Goal: Information Seeking & Learning: Learn about a topic

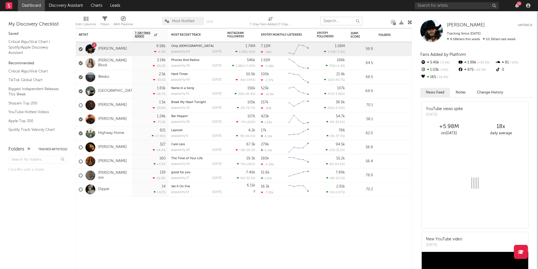
click at [342, 20] on input "text" at bounding box center [341, 21] width 42 height 8
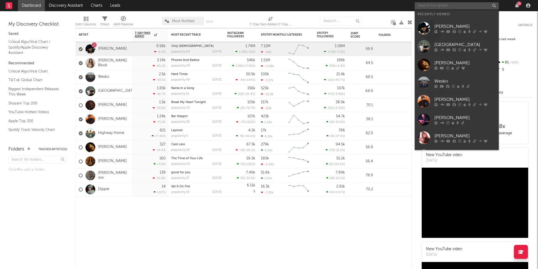
click at [447, 4] on input "text" at bounding box center [457, 5] width 84 height 7
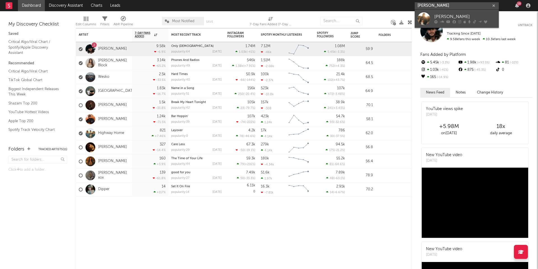
type input "[PERSON_NAME]"
click at [461, 14] on div "[PERSON_NAME]" at bounding box center [466, 16] width 62 height 7
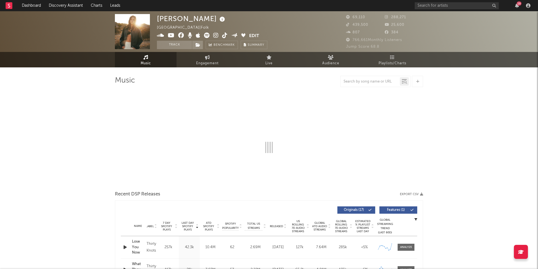
select select "6m"
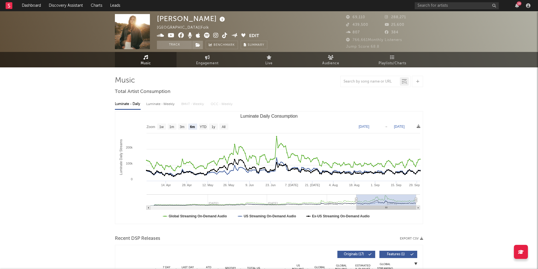
click at [161, 105] on div "Luminate - Weekly" at bounding box center [160, 104] width 29 height 10
select select "6m"
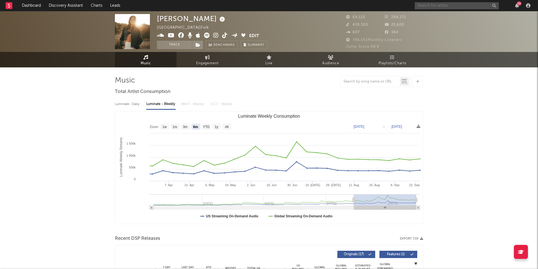
click at [429, 4] on input "text" at bounding box center [457, 5] width 84 height 7
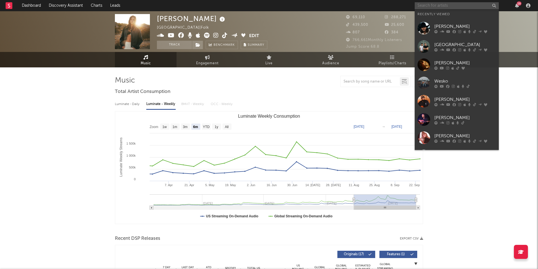
paste input "[PERSON_NAME]"
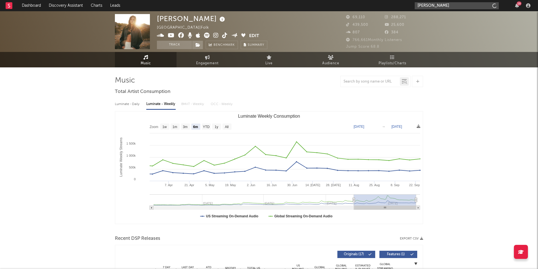
type input "[PERSON_NAME]"
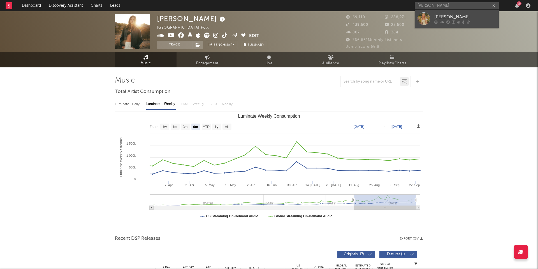
click at [420, 25] on div at bounding box center [424, 18] width 13 height 13
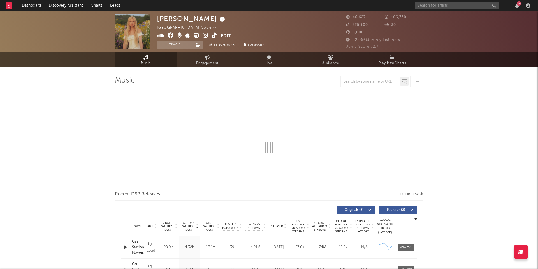
select select "6m"
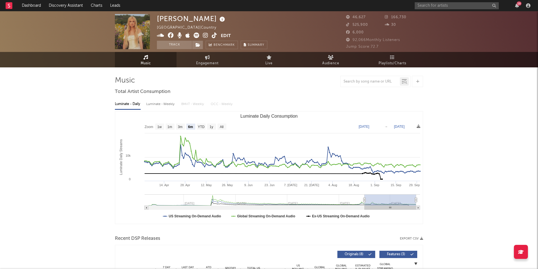
click at [160, 108] on div "Luminate - Weekly" at bounding box center [160, 104] width 29 height 10
select select "6m"
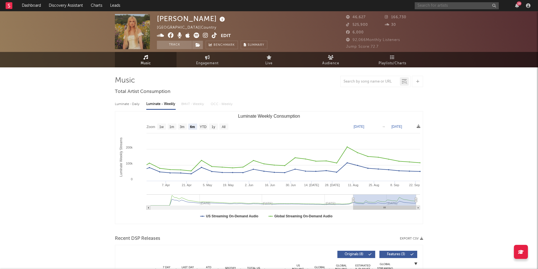
click at [455, 6] on input "text" at bounding box center [457, 5] width 84 height 7
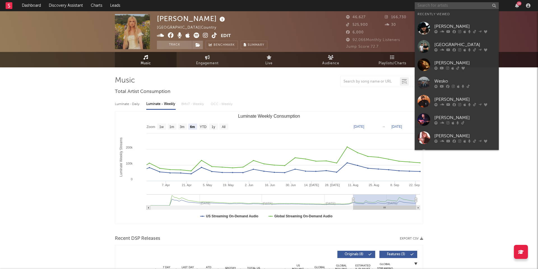
paste input "[PERSON_NAME]"
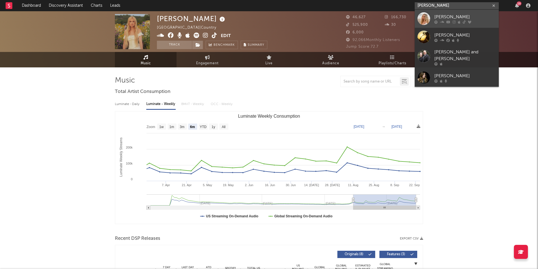
type input "[PERSON_NAME]"
click at [432, 14] on link "[PERSON_NAME]" at bounding box center [457, 19] width 84 height 18
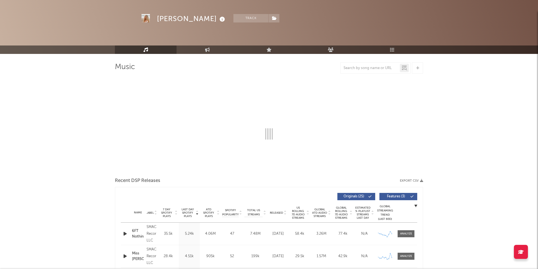
scroll to position [18, 0]
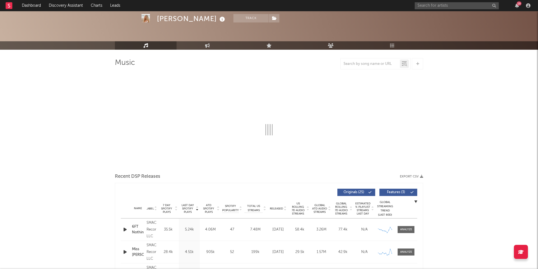
select select "6m"
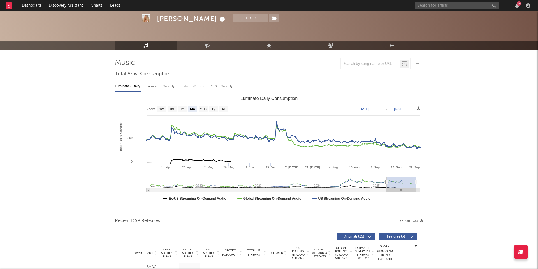
click at [159, 84] on div "Luminate - Weekly" at bounding box center [160, 87] width 29 height 10
select select "6m"
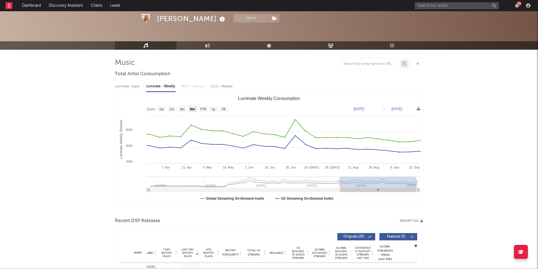
scroll to position [0, 0]
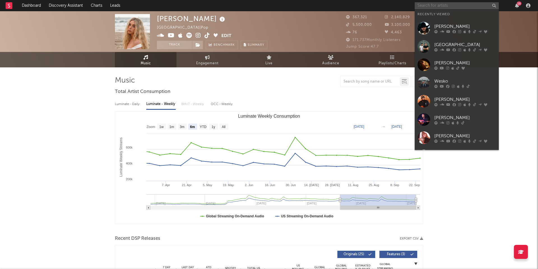
click at [422, 7] on input "text" at bounding box center [457, 5] width 84 height 7
paste input "ASHLAND CRAFT"
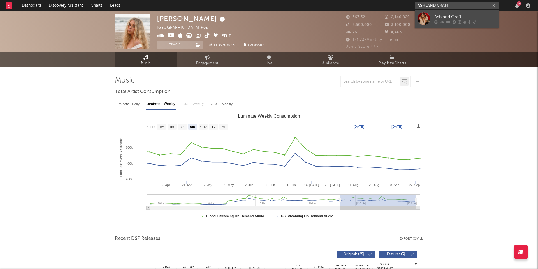
type input "ASHLAND CRAFT"
click at [425, 15] on div at bounding box center [424, 18] width 13 height 13
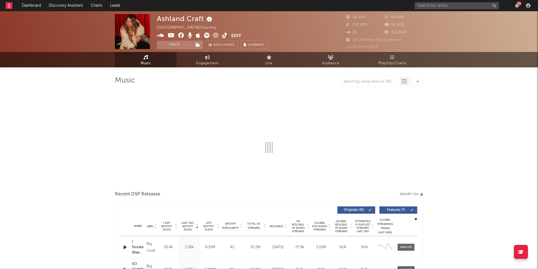
select select "6m"
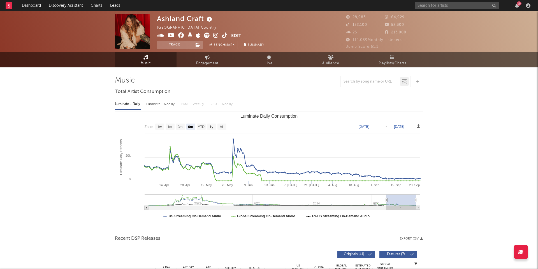
click at [169, 103] on div "Luminate - Weekly" at bounding box center [160, 104] width 29 height 10
select select "6m"
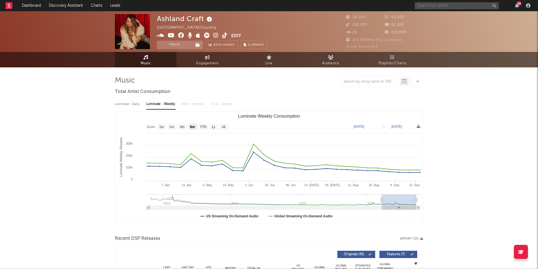
click at [430, 6] on input "text" at bounding box center [457, 5] width 84 height 7
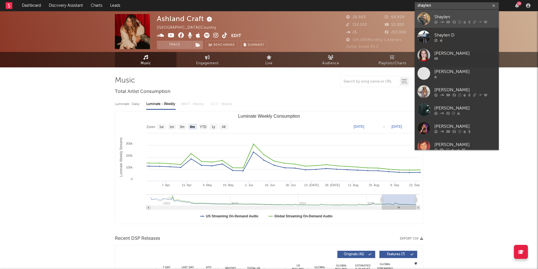
type input "shaylen"
click at [428, 20] on div at bounding box center [424, 18] width 13 height 13
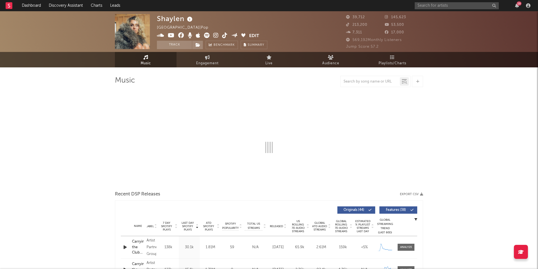
select select "6m"
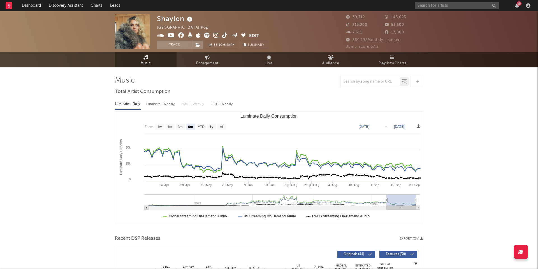
click at [153, 108] on div "Luminate - Weekly" at bounding box center [160, 104] width 29 height 10
select select "6m"
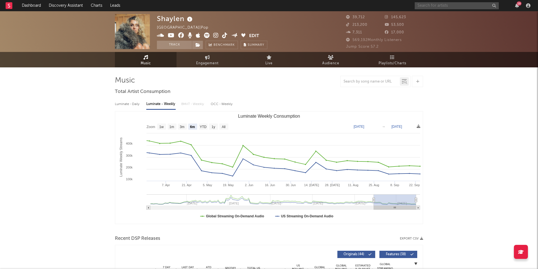
click at [421, 6] on input "text" at bounding box center [457, 5] width 84 height 7
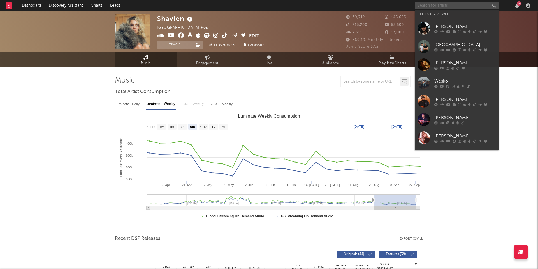
paste input "ABBEY CONE"
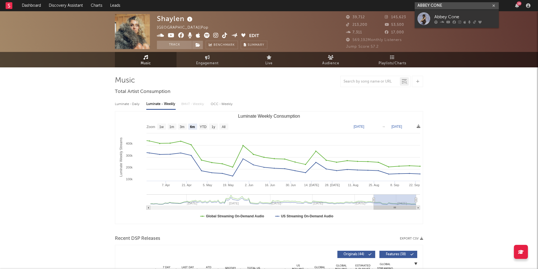
type input "ABBEY CONE"
click at [424, 18] on div at bounding box center [424, 18] width 13 height 13
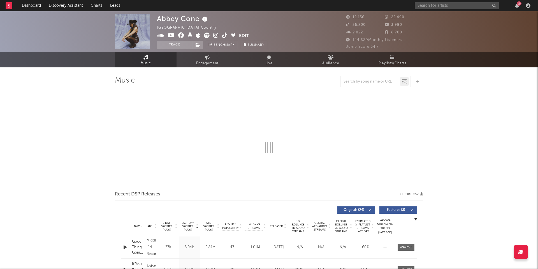
select select "6m"
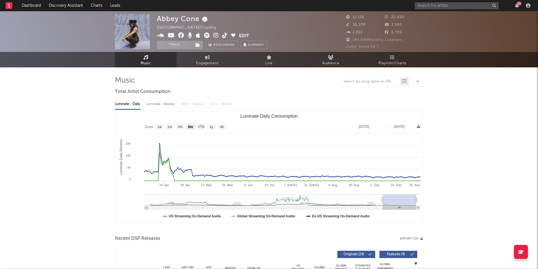
click at [164, 106] on div "Luminate - Weekly" at bounding box center [160, 104] width 29 height 10
select select "6m"
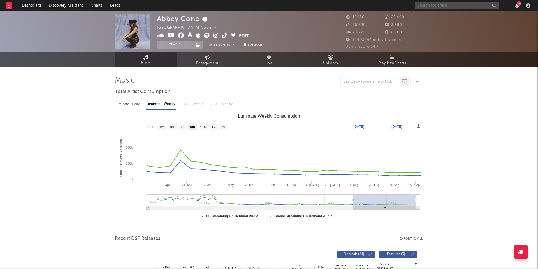
click at [425, 6] on input "text" at bounding box center [457, 5] width 84 height 7
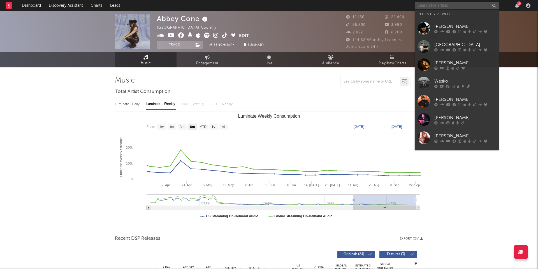
paste input "[PERSON_NAME]"
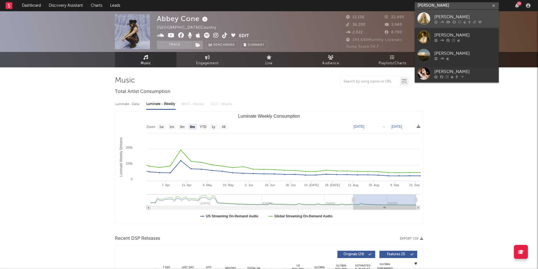
type input "[PERSON_NAME]"
click at [423, 20] on div at bounding box center [424, 18] width 13 height 13
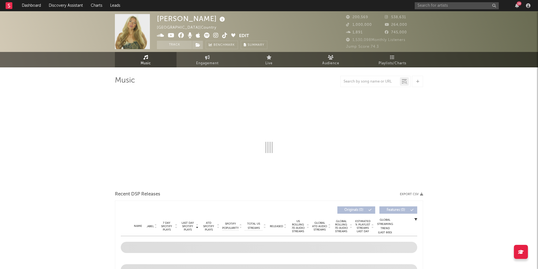
select select "6m"
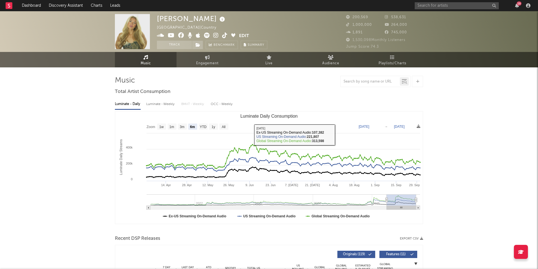
click at [173, 103] on div "Luminate - Weekly" at bounding box center [160, 104] width 29 height 10
select select "6m"
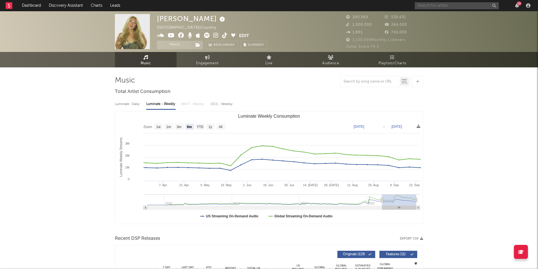
click at [424, 7] on input "text" at bounding box center [457, 5] width 84 height 7
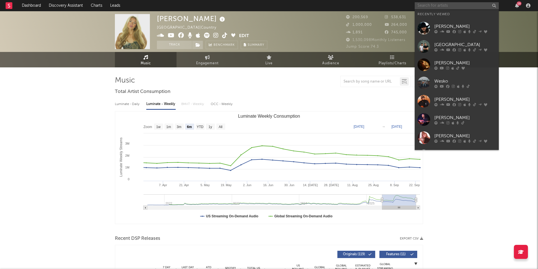
paste input "[PERSON_NAME]"
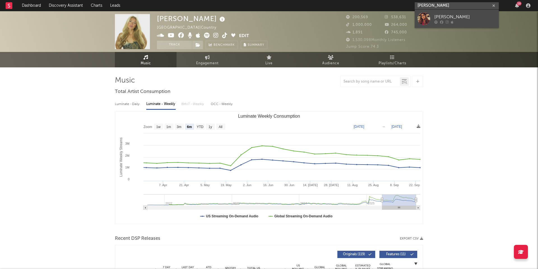
type input "[PERSON_NAME]"
click at [427, 22] on div at bounding box center [424, 18] width 13 height 13
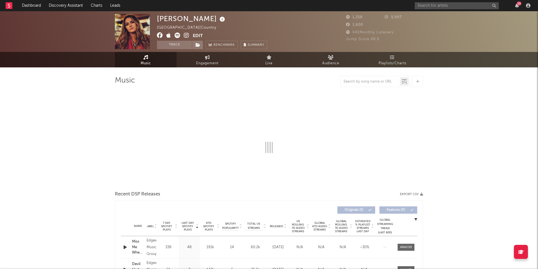
select select "1w"
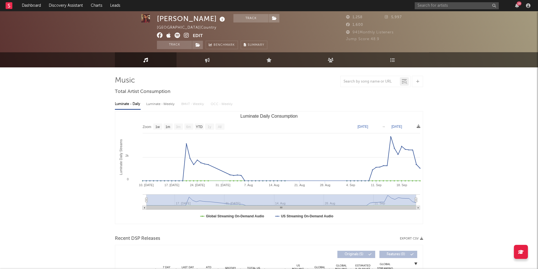
scroll to position [13, 0]
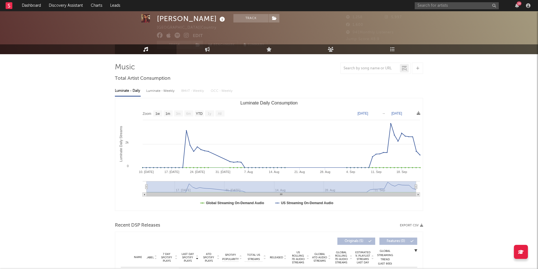
click at [164, 90] on div "Luminate - Weekly" at bounding box center [160, 91] width 29 height 10
select select "6m"
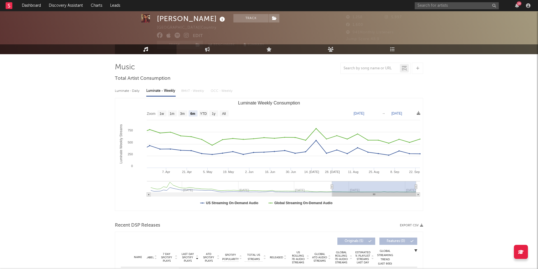
scroll to position [0, 0]
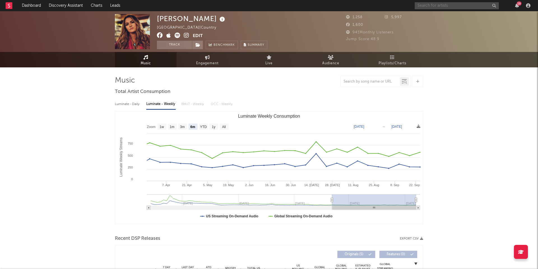
click at [449, 7] on input "text" at bounding box center [457, 5] width 84 height 7
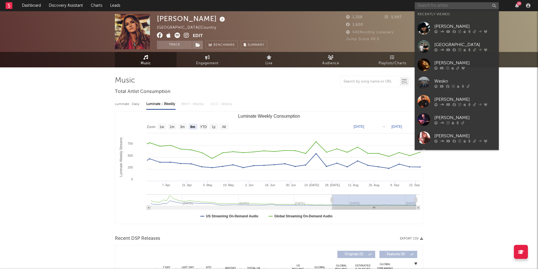
paste input "[PERSON_NAME]"
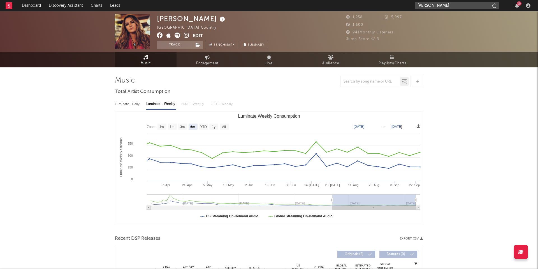
type input "[PERSON_NAME]"
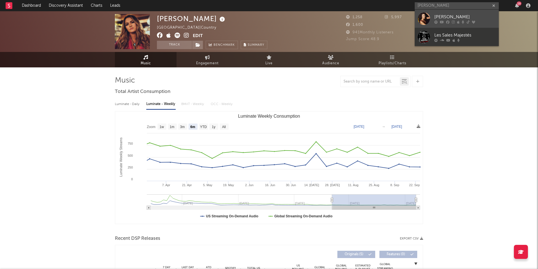
click at [430, 18] on link "[PERSON_NAME]" at bounding box center [457, 19] width 84 height 18
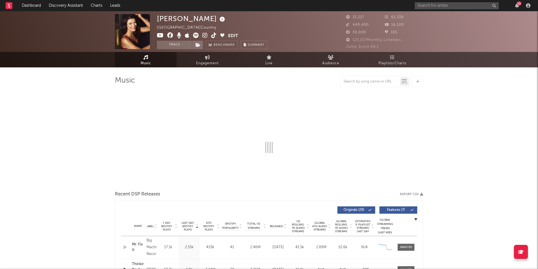
select select "6m"
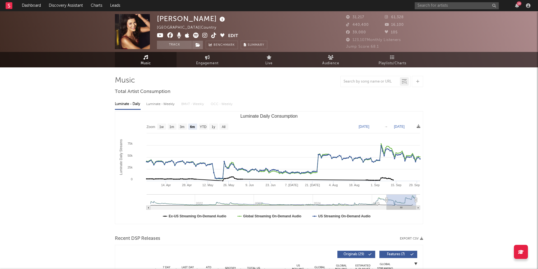
click at [168, 101] on div "Luminate - Weekly" at bounding box center [160, 104] width 29 height 10
select select "6m"
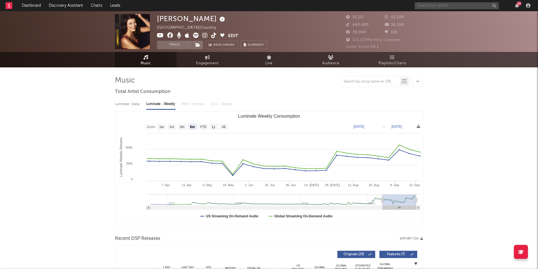
click at [430, 6] on input "text" at bounding box center [457, 5] width 84 height 7
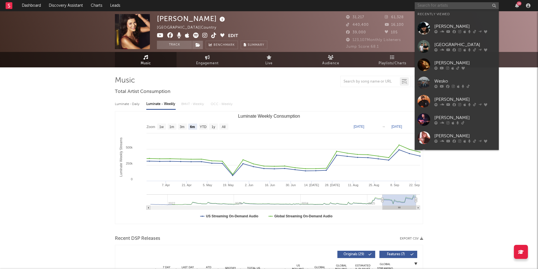
paste input "[PERSON_NAME]"
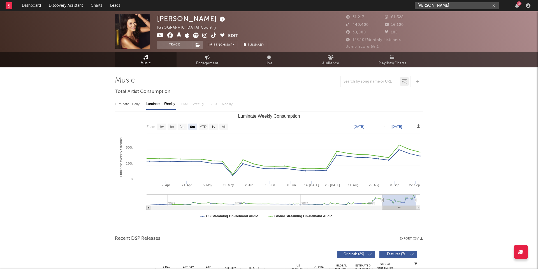
click at [451, 7] on input "[PERSON_NAME]" at bounding box center [457, 5] width 84 height 7
type input "[PERSON_NAME]"
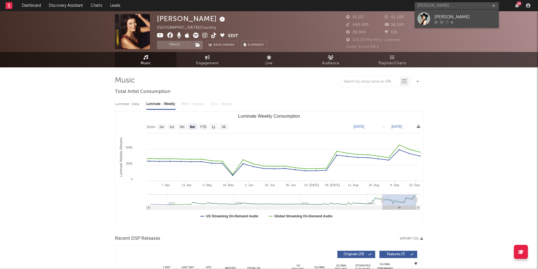
click at [426, 15] on div at bounding box center [424, 18] width 13 height 13
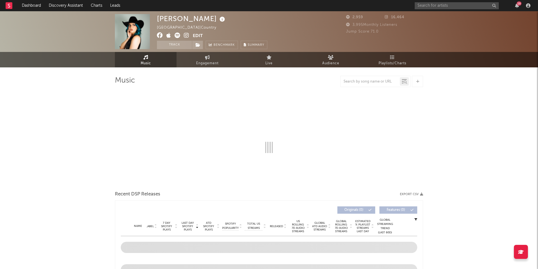
select select "6m"
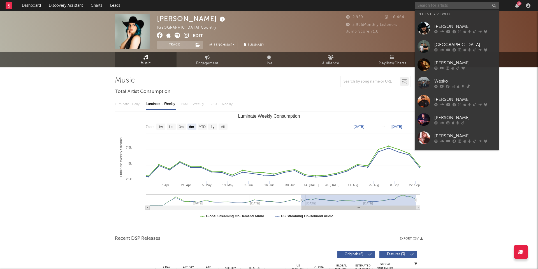
click at [430, 3] on input "text" at bounding box center [457, 5] width 84 height 7
paste input "[PERSON_NAME]"
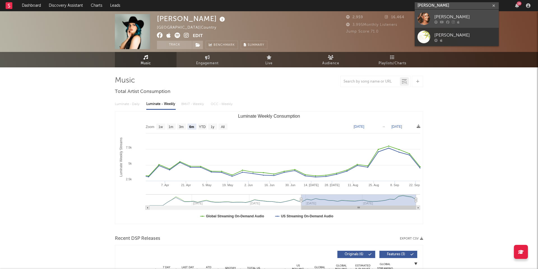
type input "[PERSON_NAME]"
click at [427, 22] on div at bounding box center [424, 18] width 13 height 13
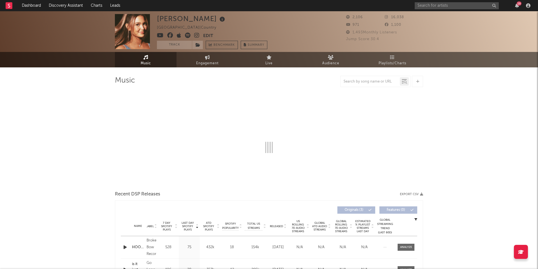
select select "6m"
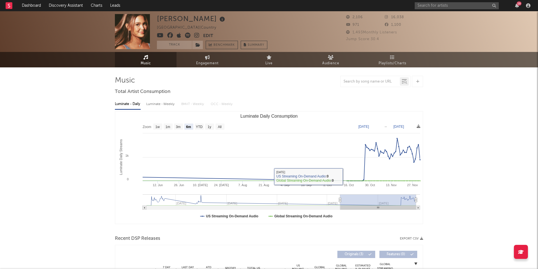
click at [165, 104] on div "Luminate - Weekly" at bounding box center [160, 104] width 29 height 10
select select "6m"
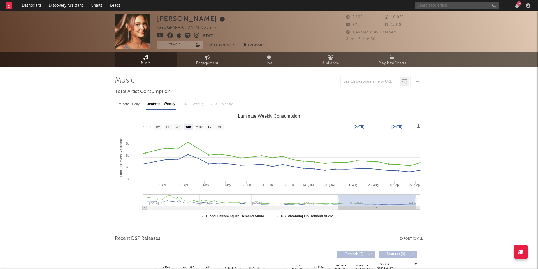
click at [449, 7] on input "text" at bounding box center [457, 5] width 84 height 7
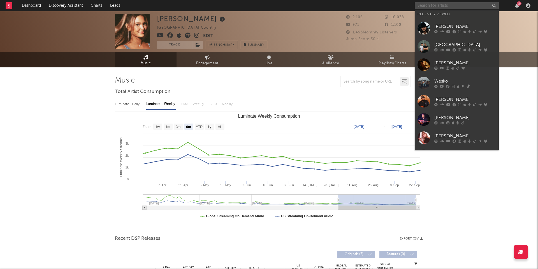
click at [449, 7] on input "text" at bounding box center [457, 5] width 84 height 7
paste input "[PERSON_NAME]"
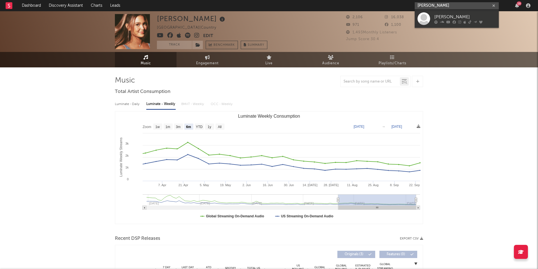
type input "[PERSON_NAME]"
click at [424, 21] on div at bounding box center [424, 18] width 13 height 13
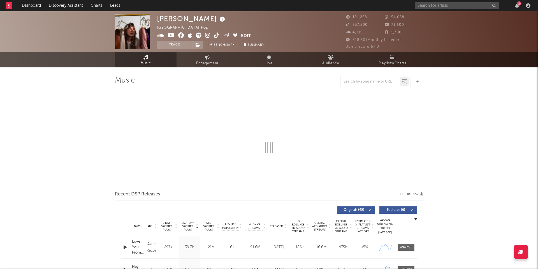
select select "6m"
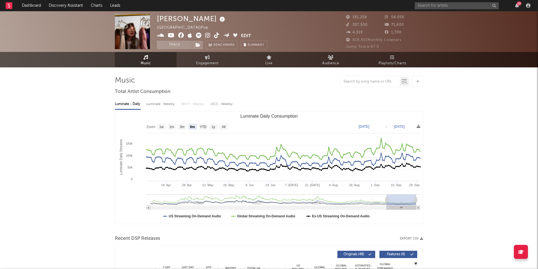
click at [163, 107] on div "Luminate - Weekly" at bounding box center [160, 104] width 29 height 10
select select "6m"
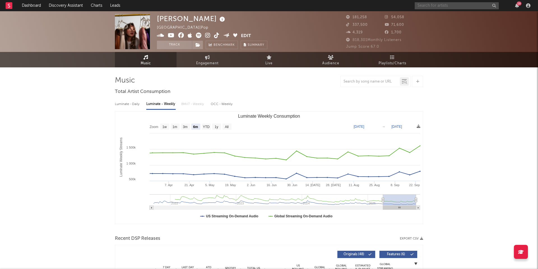
click at [435, 5] on input "text" at bounding box center [457, 5] width 84 height 7
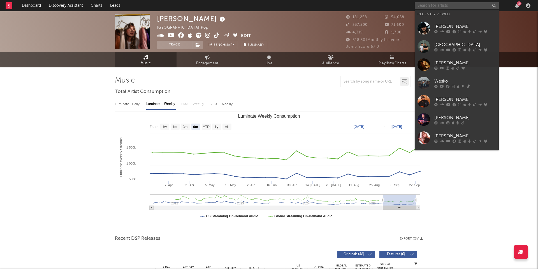
paste input "[PERSON_NAME]"
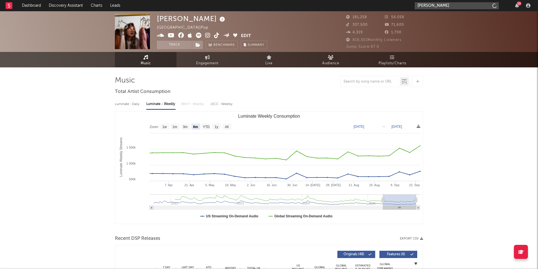
type input "[PERSON_NAME]"
click at [441, 6] on input "[PERSON_NAME]" at bounding box center [457, 5] width 84 height 7
click at [426, 15] on div at bounding box center [424, 18] width 13 height 13
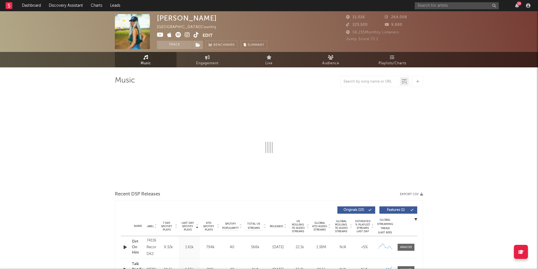
select select "6m"
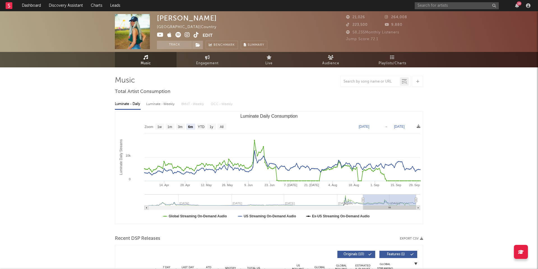
click at [169, 105] on div "Luminate - Weekly" at bounding box center [160, 104] width 29 height 10
select select "6m"
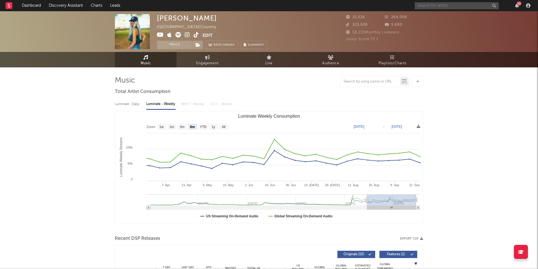
click at [429, 6] on input "text" at bounding box center [457, 5] width 84 height 7
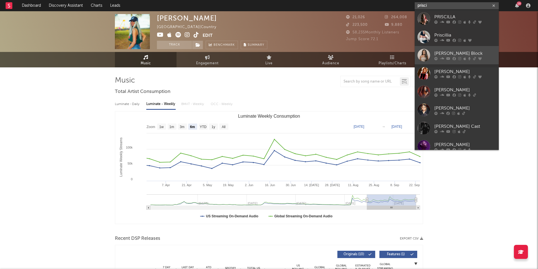
type input "prisci"
click at [422, 56] on div at bounding box center [424, 55] width 13 height 13
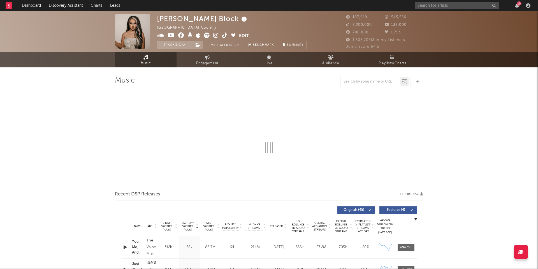
select select "6m"
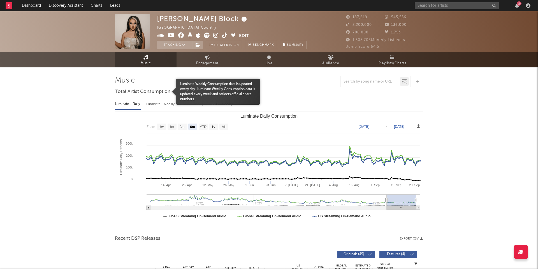
click at [156, 108] on div "Luminate - Weekly" at bounding box center [160, 104] width 29 height 10
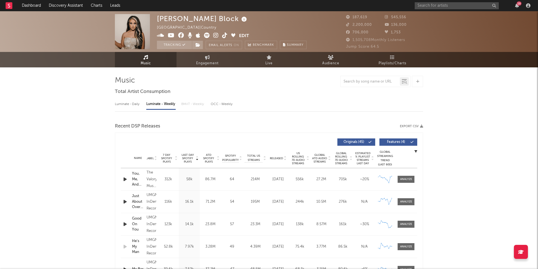
select select "6m"
